Goal: Information Seeking & Learning: Learn about a topic

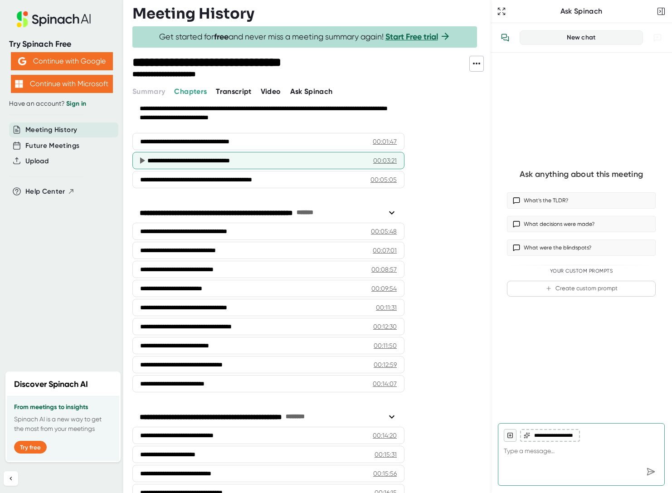
scroll to position [55, 0]
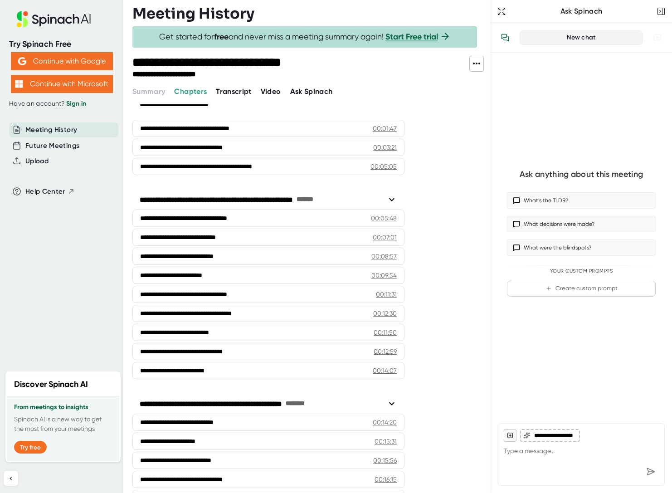
click at [271, 87] on span "Video" at bounding box center [271, 91] width 20 height 9
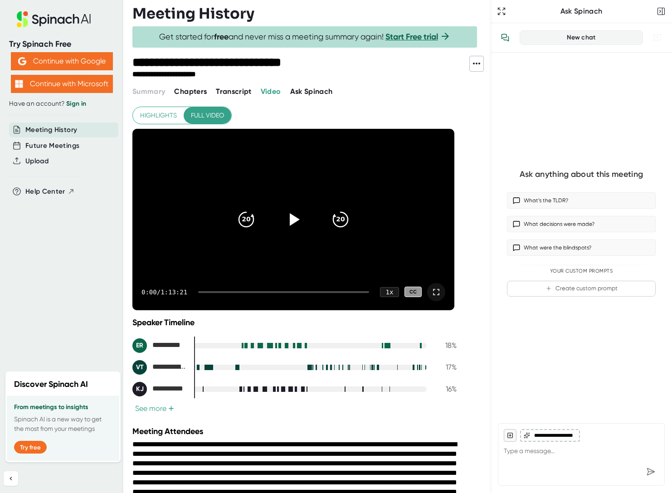
click at [437, 291] on icon at bounding box center [436, 292] width 11 height 11
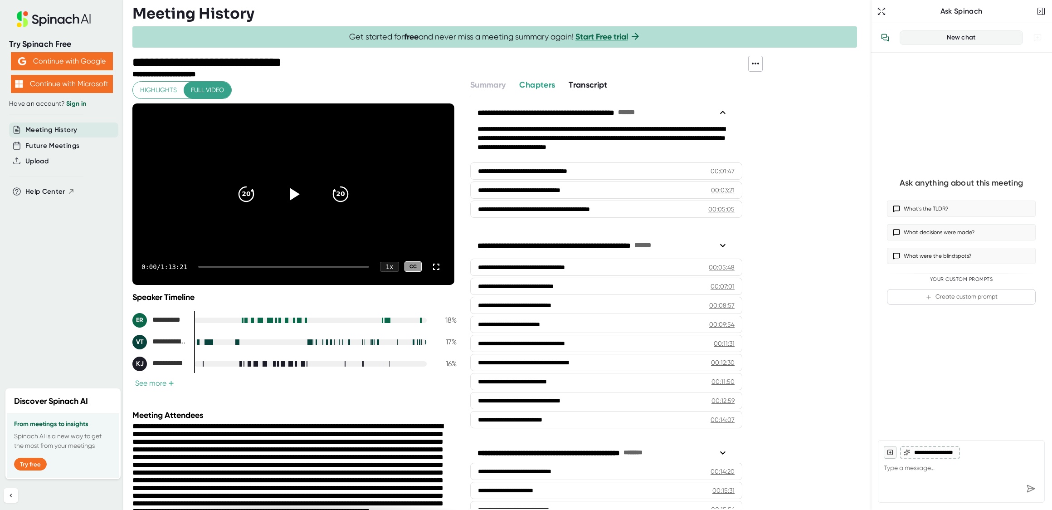
click at [671, 112] on icon at bounding box center [722, 112] width 5 height 3
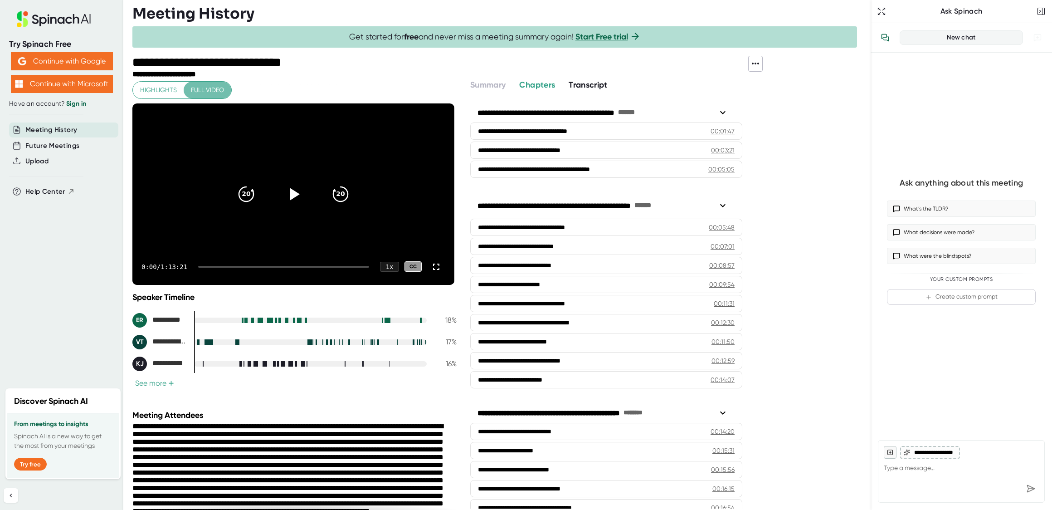
click at [205, 94] on span "Full video" at bounding box center [207, 89] width 33 height 11
click at [434, 267] on icon at bounding box center [436, 266] width 11 height 11
click at [431, 266] on icon at bounding box center [436, 266] width 11 height 11
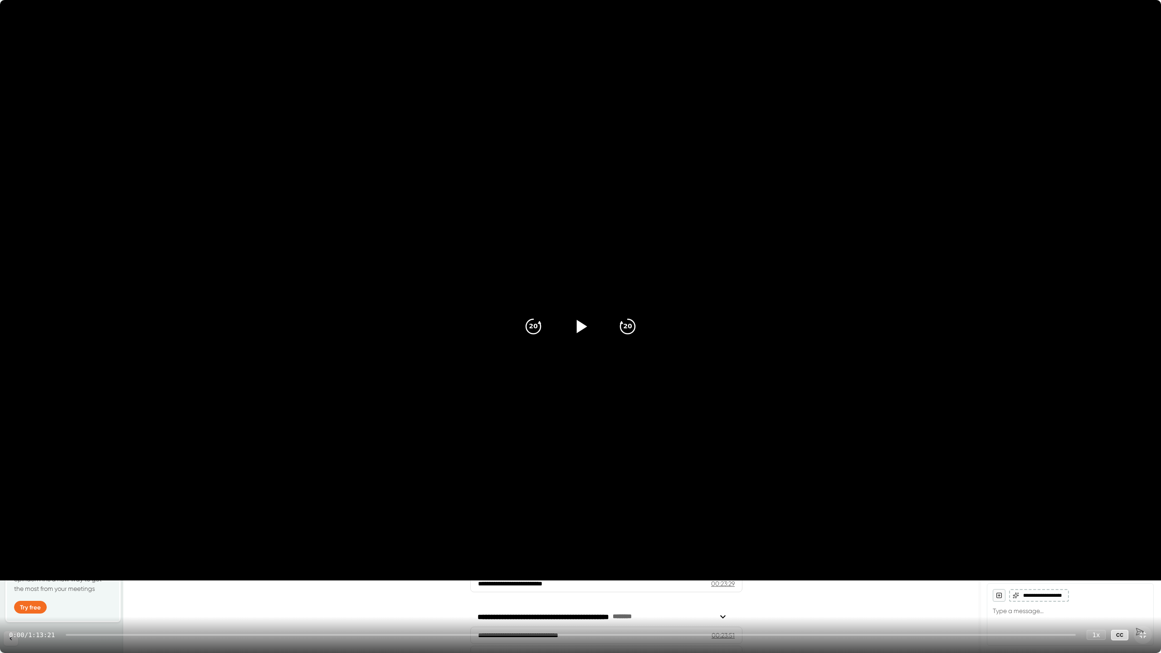
click at [585, 330] on icon at bounding box center [580, 326] width 23 height 23
